Goal: Information Seeking & Learning: Check status

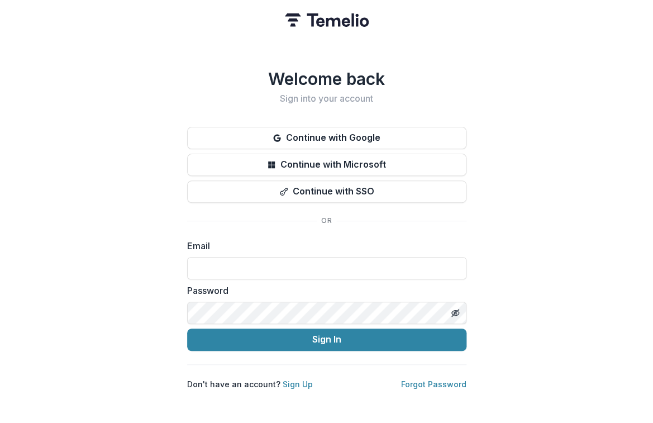
click at [0, 422] on com-1password-button at bounding box center [0, 423] width 0 height 0
type input "**********"
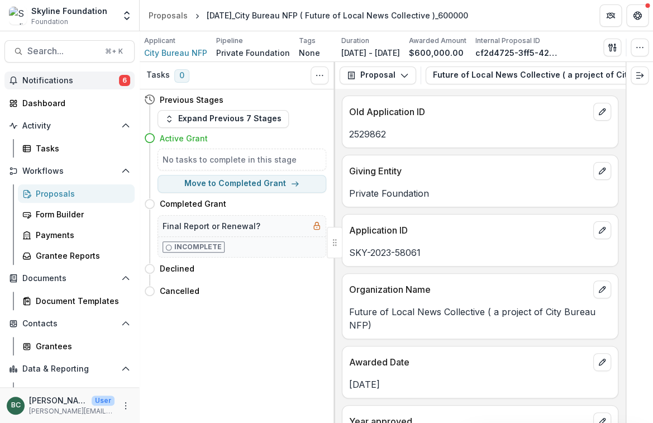
click at [61, 77] on span "Notifications" at bounding box center [70, 80] width 97 height 9
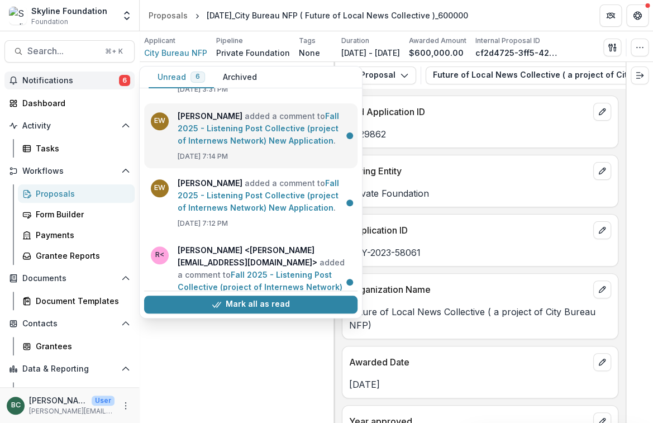
scroll to position [187, 0]
click at [316, 145] on link "Fall 2025 - Listening Post Collective (project of Internews Network) New Applic…" at bounding box center [258, 128] width 161 height 34
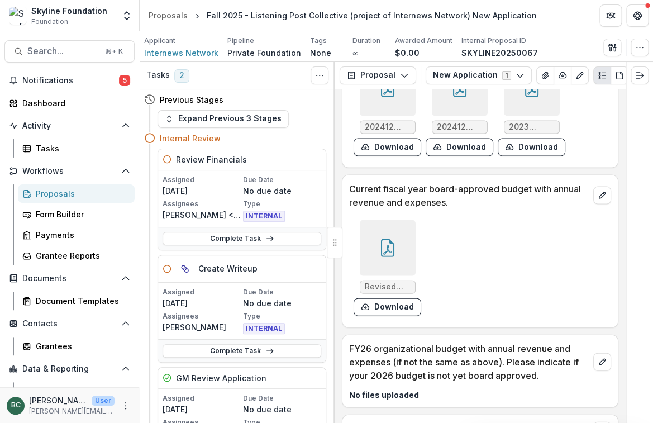
scroll to position [3283, 0]
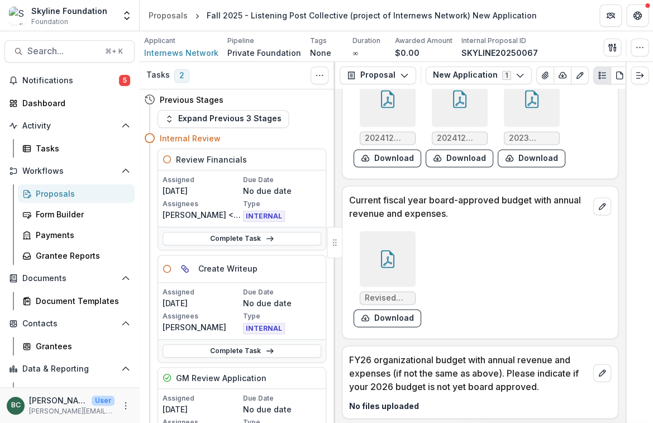
click at [397, 250] on div at bounding box center [388, 259] width 56 height 56
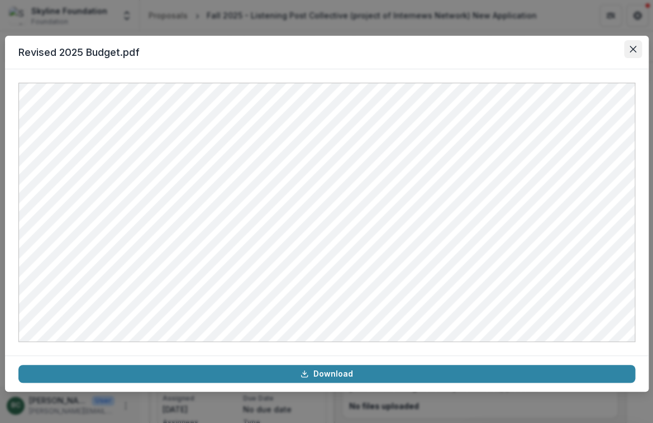
click at [629, 47] on icon "Close" at bounding box center [632, 49] width 7 height 7
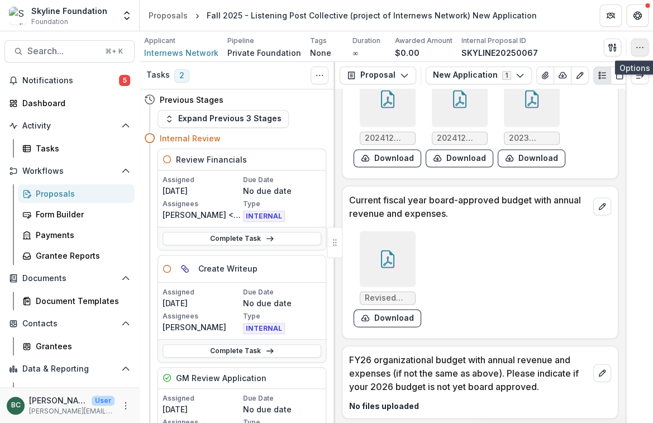
click at [637, 46] on icon "button" at bounding box center [639, 47] width 9 height 9
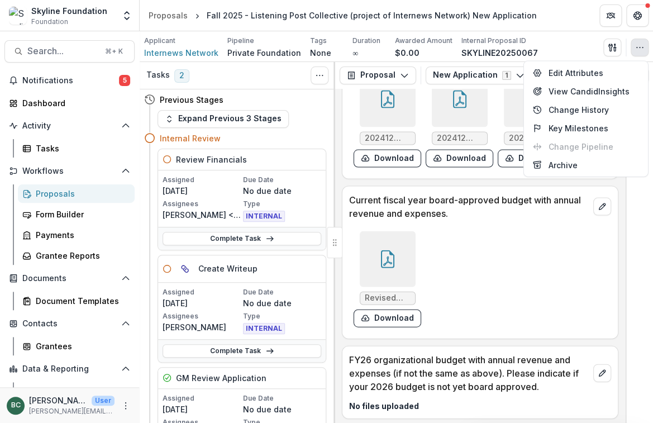
click at [637, 46] on icon "button" at bounding box center [639, 47] width 9 height 9
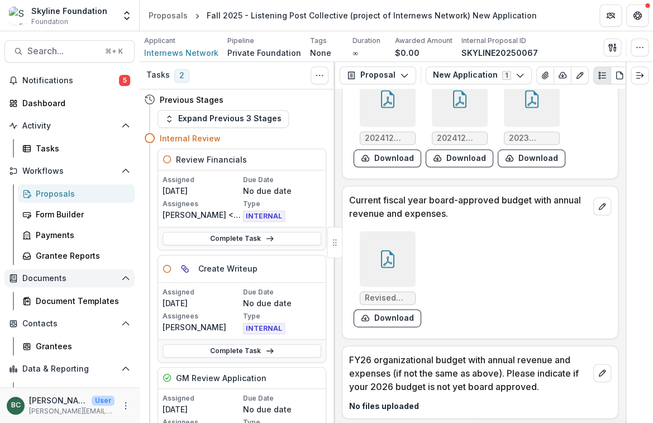
click at [59, 279] on span "Documents" at bounding box center [69, 278] width 94 height 9
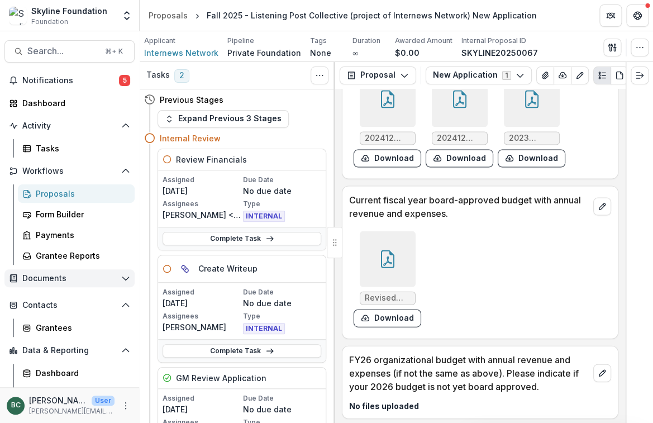
click at [59, 279] on span "Documents" at bounding box center [69, 278] width 94 height 9
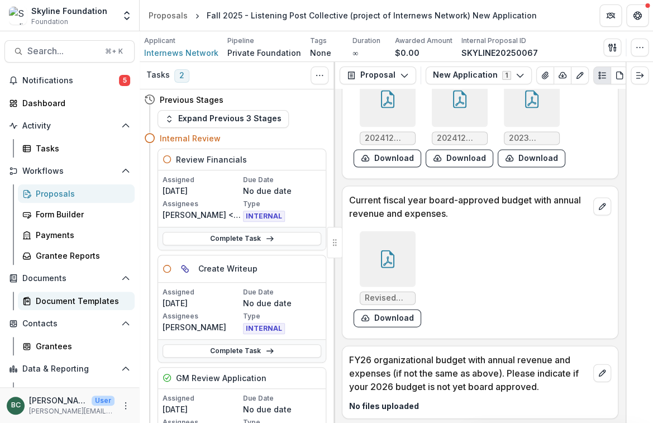
click at [68, 297] on div "Document Templates" at bounding box center [81, 301] width 90 height 12
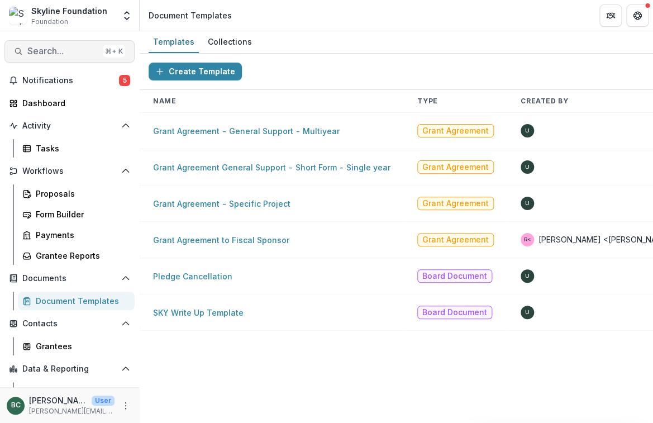
click at [61, 55] on span "Search..." at bounding box center [62, 51] width 71 height 11
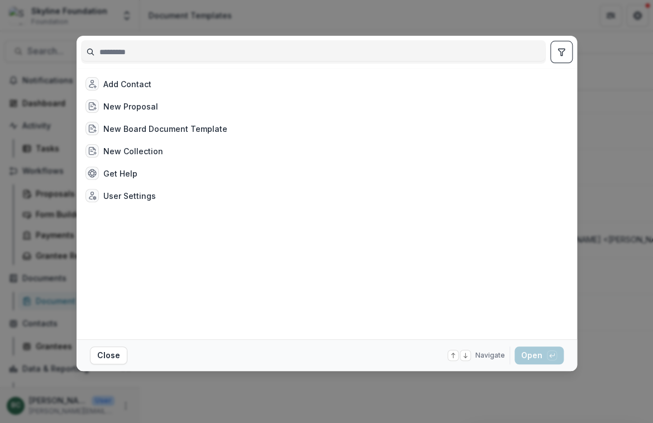
click at [66, 94] on div "Add Contact New Proposal New Board Document Template New Collection Get Help Us…" at bounding box center [326, 211] width 653 height 423
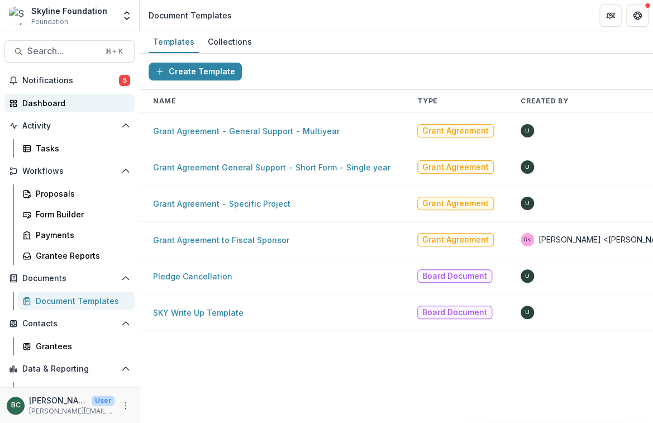
click at [52, 103] on div "Dashboard" at bounding box center [73, 103] width 103 height 12
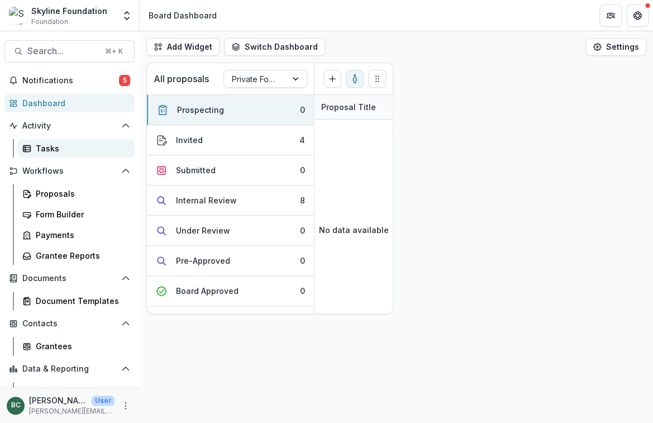
click at [46, 148] on div "Tasks" at bounding box center [81, 148] width 90 height 12
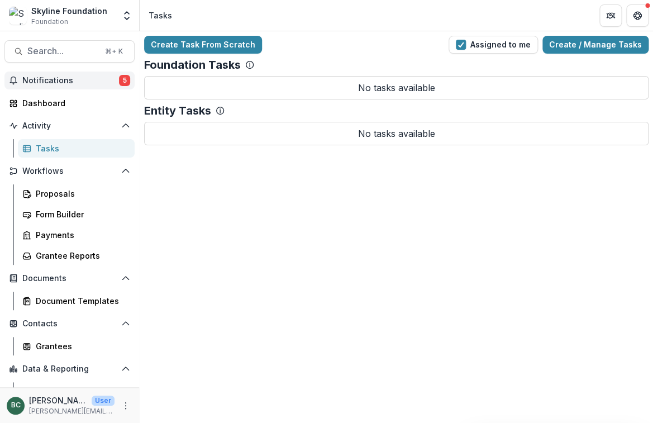
click at [90, 82] on span "Notifications" at bounding box center [70, 80] width 97 height 9
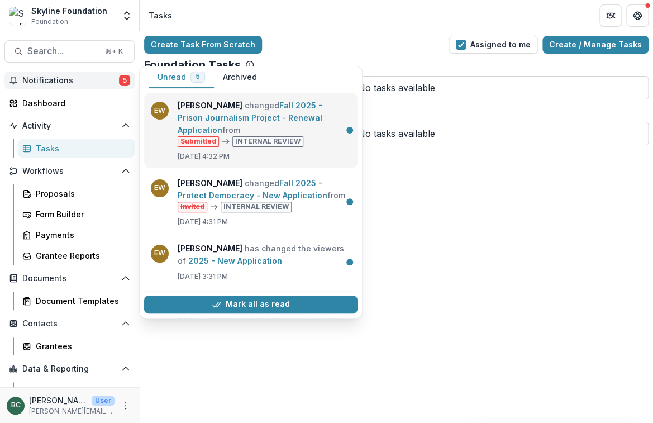
click at [283, 118] on link "Fall 2025 - Prison Journalism Project - Renewal Application" at bounding box center [250, 118] width 145 height 34
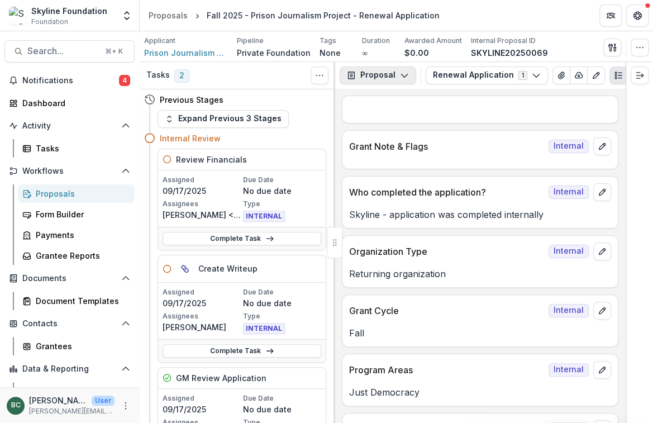
click at [381, 76] on button "Proposal" at bounding box center [378, 75] width 77 height 18
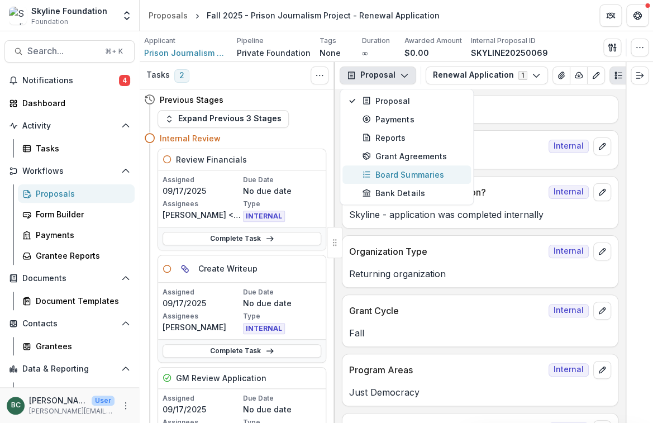
click at [406, 173] on div "Board Summaries" at bounding box center [413, 175] width 102 height 12
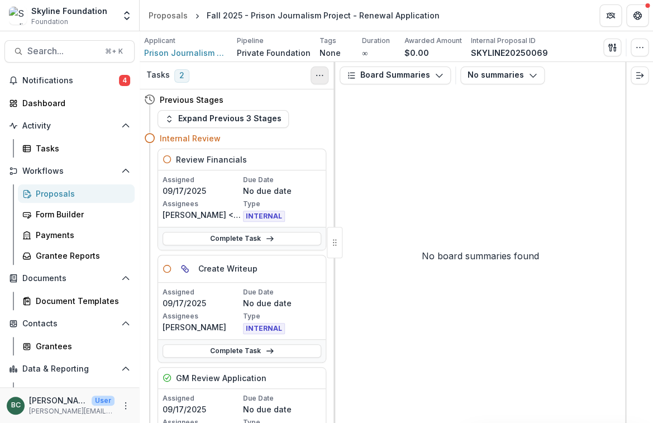
click at [322, 76] on icon "Toggle View Cancelled Tasks" at bounding box center [319, 75] width 9 height 9
click at [430, 74] on button "Board Summaries" at bounding box center [395, 75] width 111 height 18
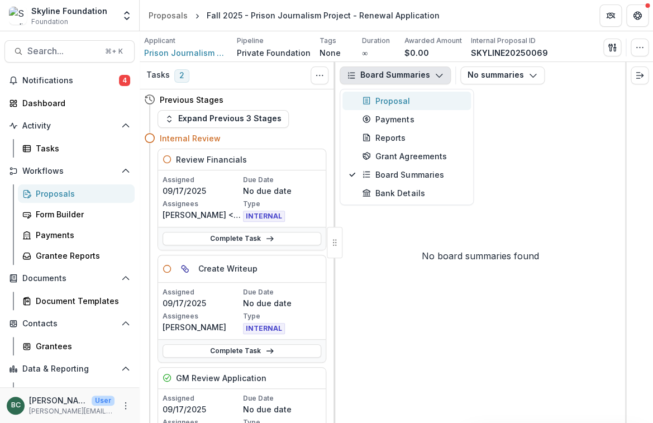
click at [409, 99] on div "Proposal" at bounding box center [413, 101] width 102 height 12
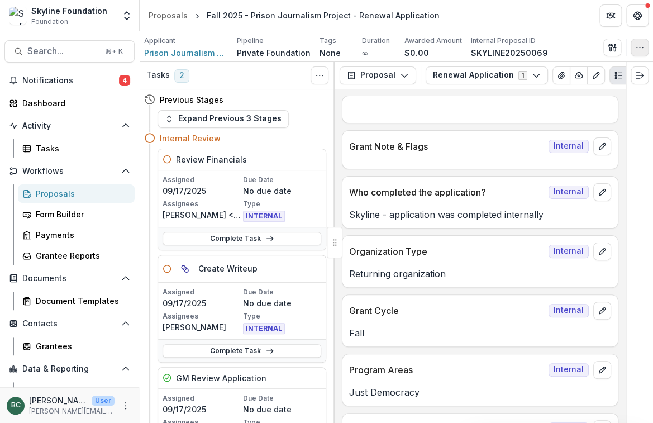
click at [638, 47] on icon "button" at bounding box center [639, 47] width 9 height 9
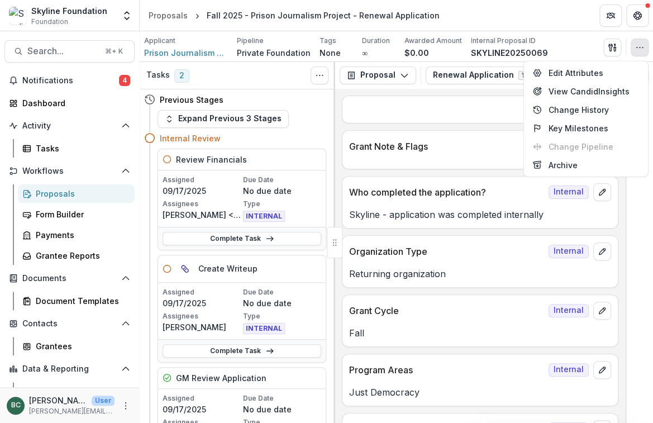
click at [540, 14] on header "Proposals Fall 2025 - Prison Journalism Project - Renewal Application" at bounding box center [396, 15] width 513 height 31
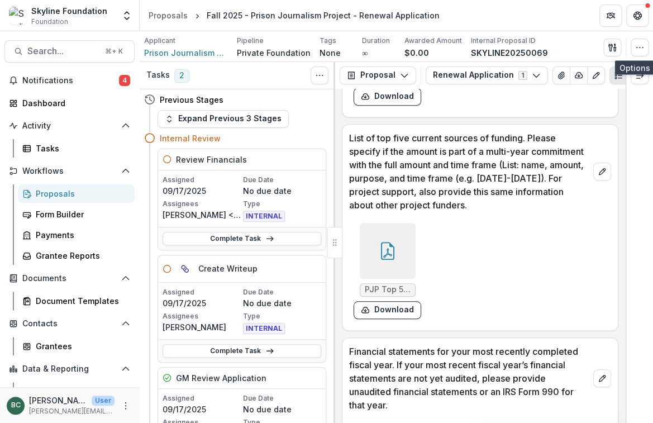
scroll to position [2754, 0]
